Goal: Task Accomplishment & Management: Use online tool/utility

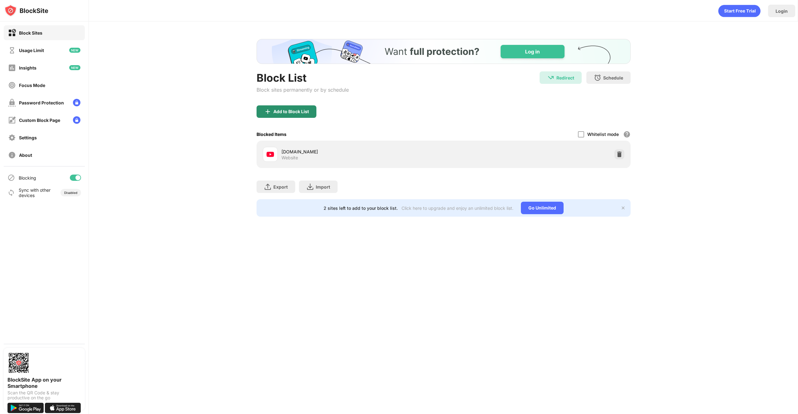
click at [266, 111] on img at bounding box center [267, 111] width 7 height 7
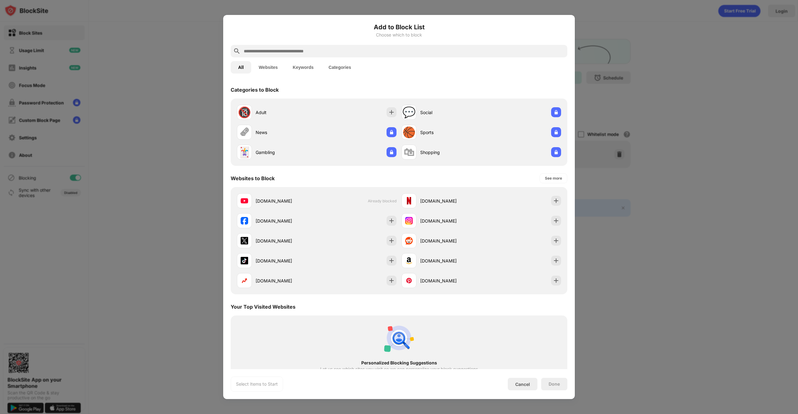
click at [177, 156] on div at bounding box center [399, 207] width 798 height 414
